Goal: Use online tool/utility: Utilize a website feature to perform a specific function

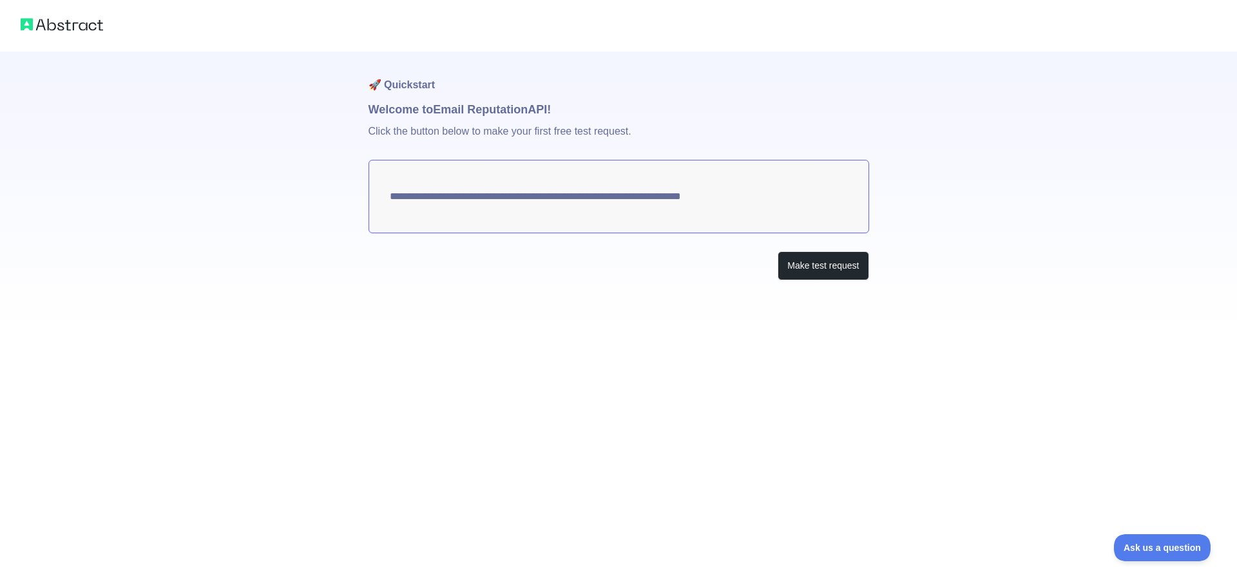
click at [583, 213] on textarea "**********" at bounding box center [619, 196] width 501 height 73
click at [833, 268] on button "Make test request" at bounding box center [823, 265] width 91 height 29
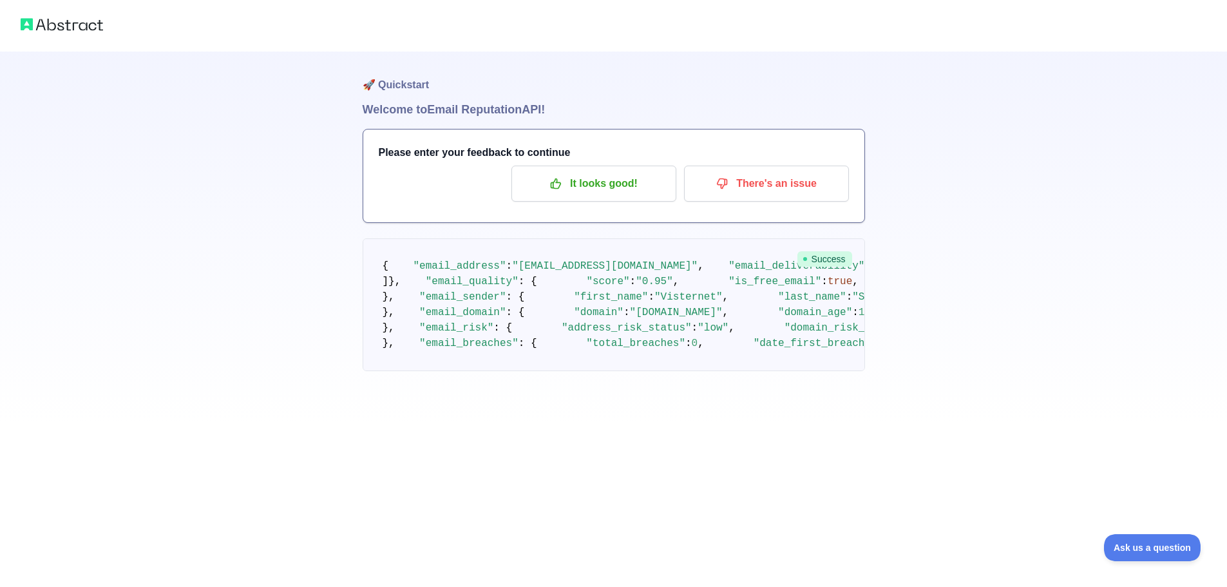
click at [468, 154] on h3 "Please enter your feedback to continue" at bounding box center [614, 152] width 470 height 15
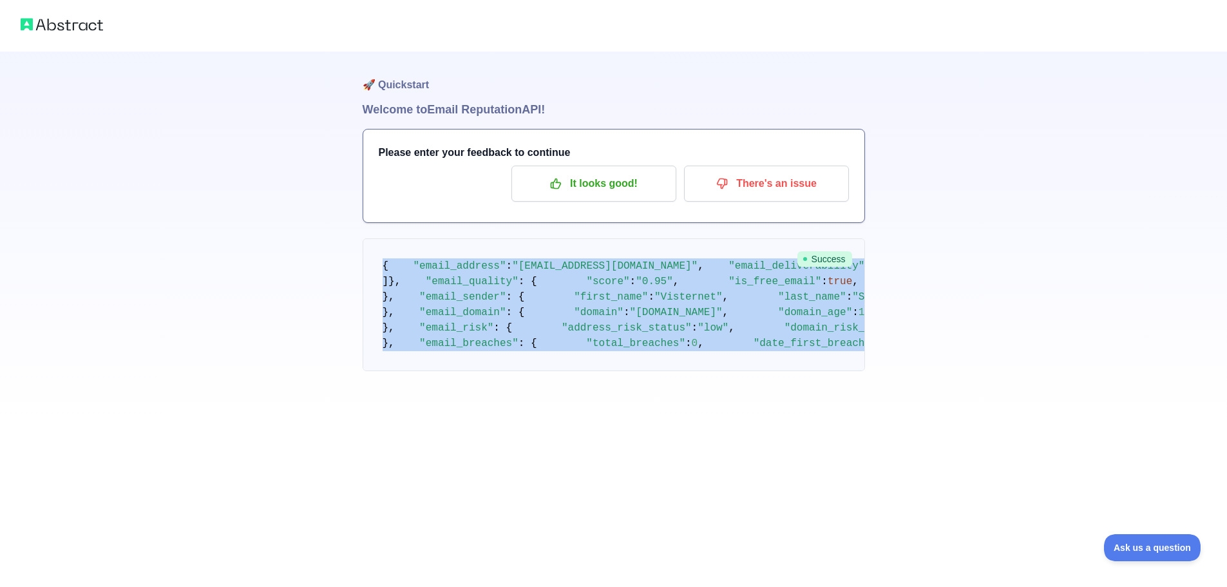
drag, startPoint x: 381, startPoint y: 256, endPoint x: 611, endPoint y: 535, distance: 361.2
click at [620, 371] on pre "{ "email_address" : "[EMAIL_ADDRESS][DOMAIN_NAME]" , "email_deliverability" : {…" at bounding box center [614, 304] width 503 height 133
copy code "{ "email_address" : "[EMAIL_ADDRESS][DOMAIN_NAME]" , "email_deliverability" : {…"
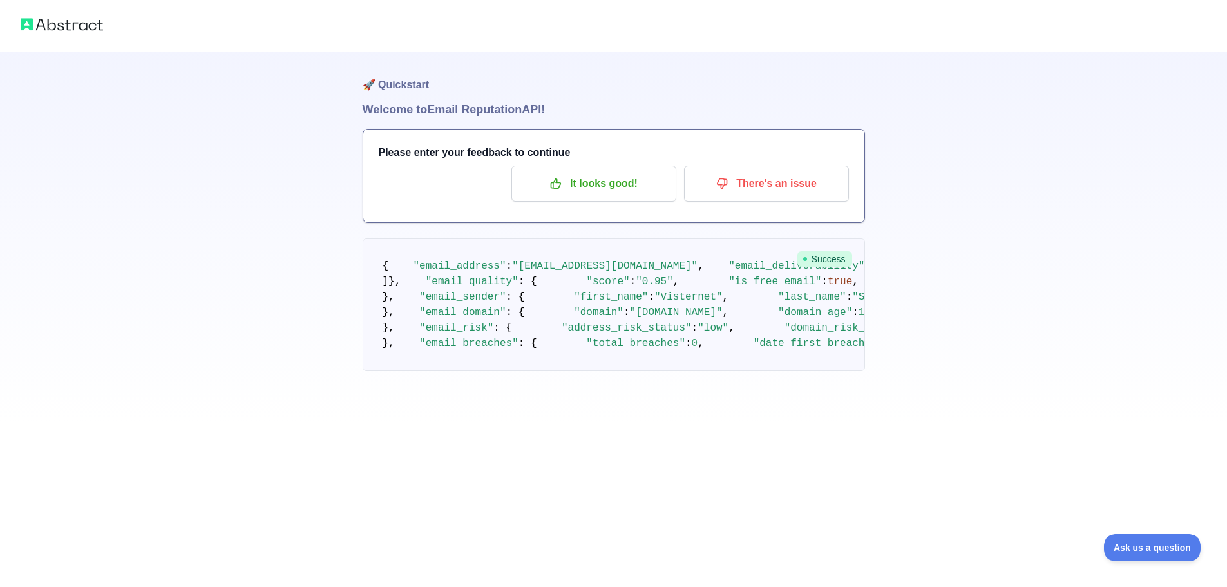
click at [200, 186] on div "🚀 Quickstart Welcome to Email Reputation API! Please enter your feedback to con…" at bounding box center [613, 211] width 1227 height 423
